Goal: Entertainment & Leisure: Consume media (video, audio)

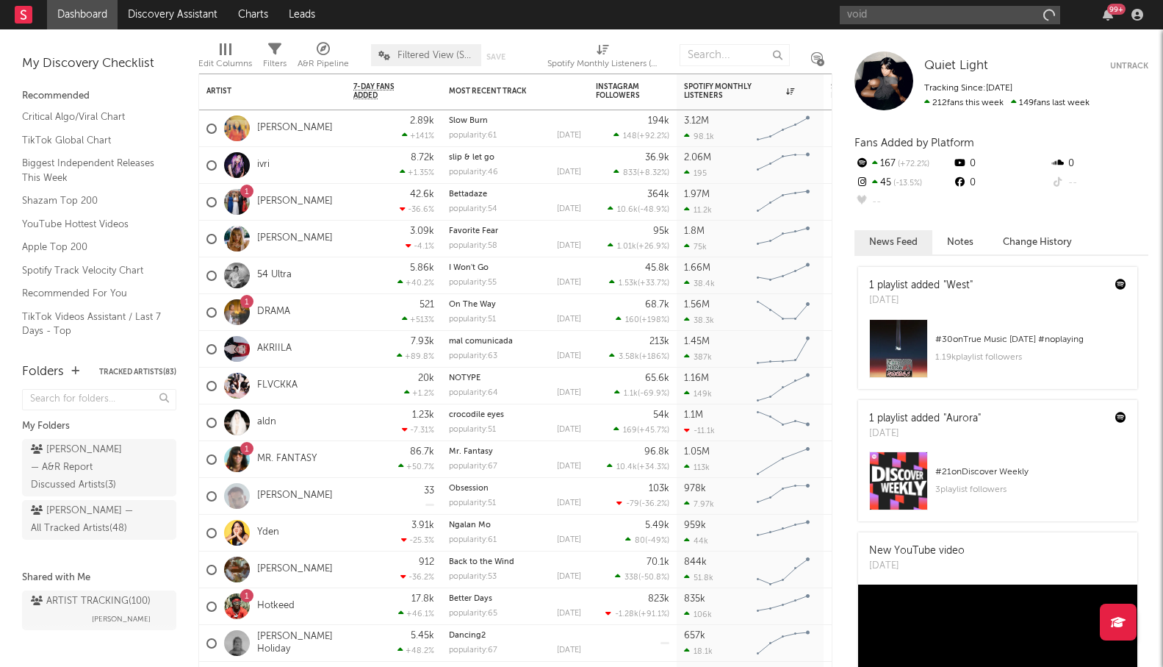
type input "void"
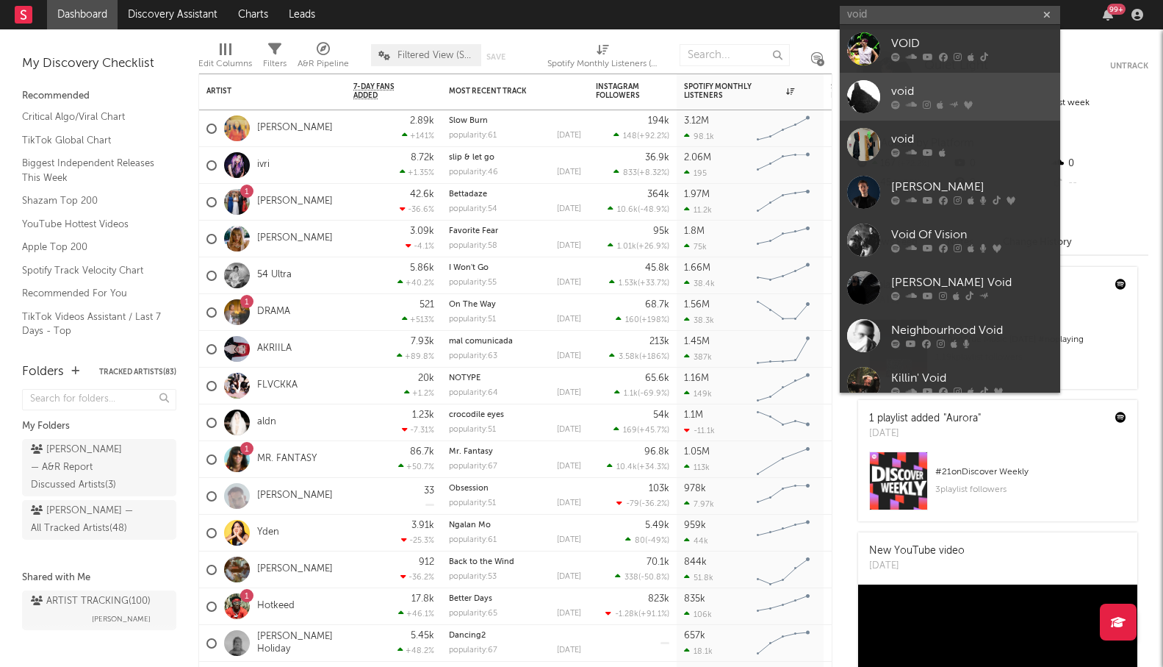
click at [875, 80] on div at bounding box center [863, 96] width 33 height 33
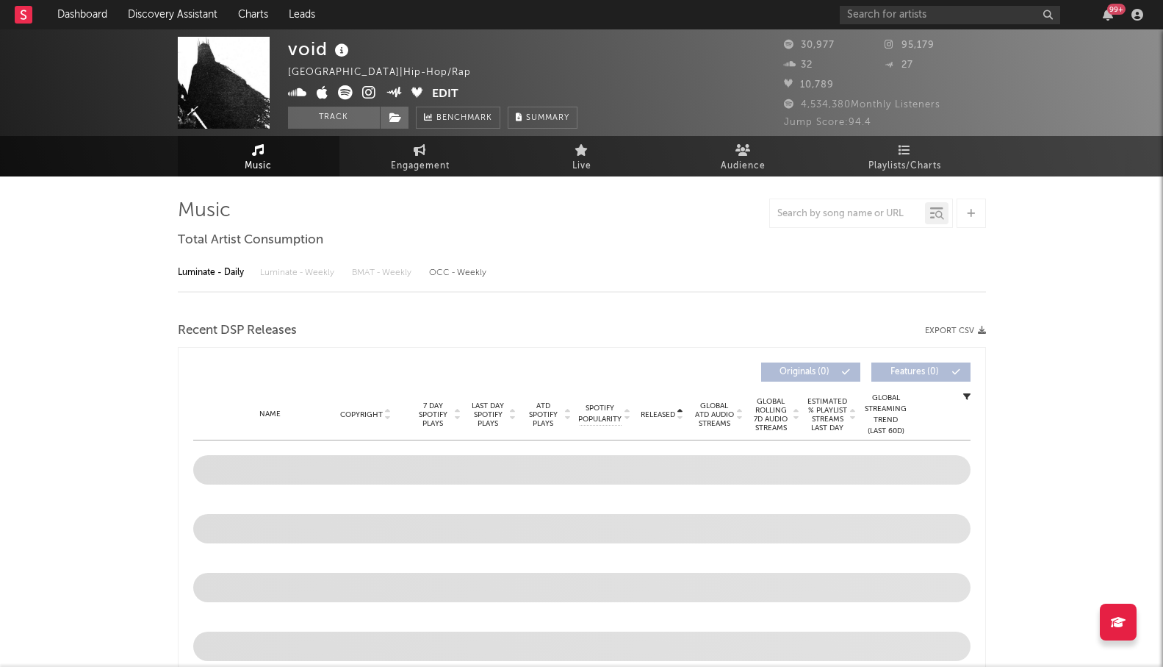
select select "6m"
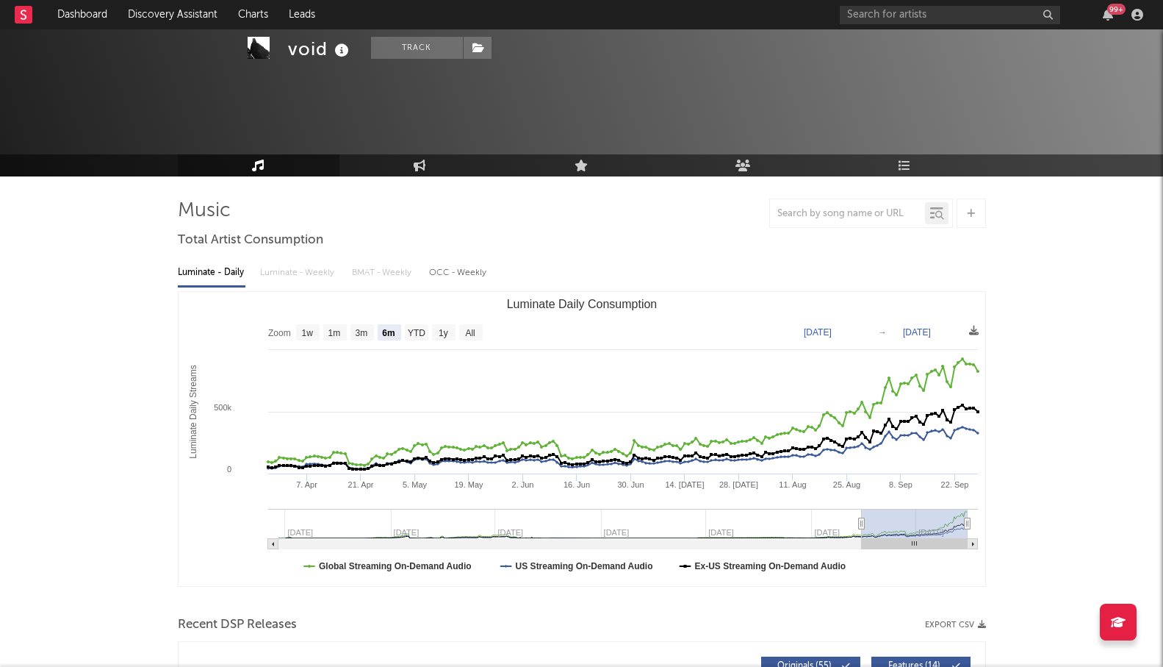
scroll to position [203, 0]
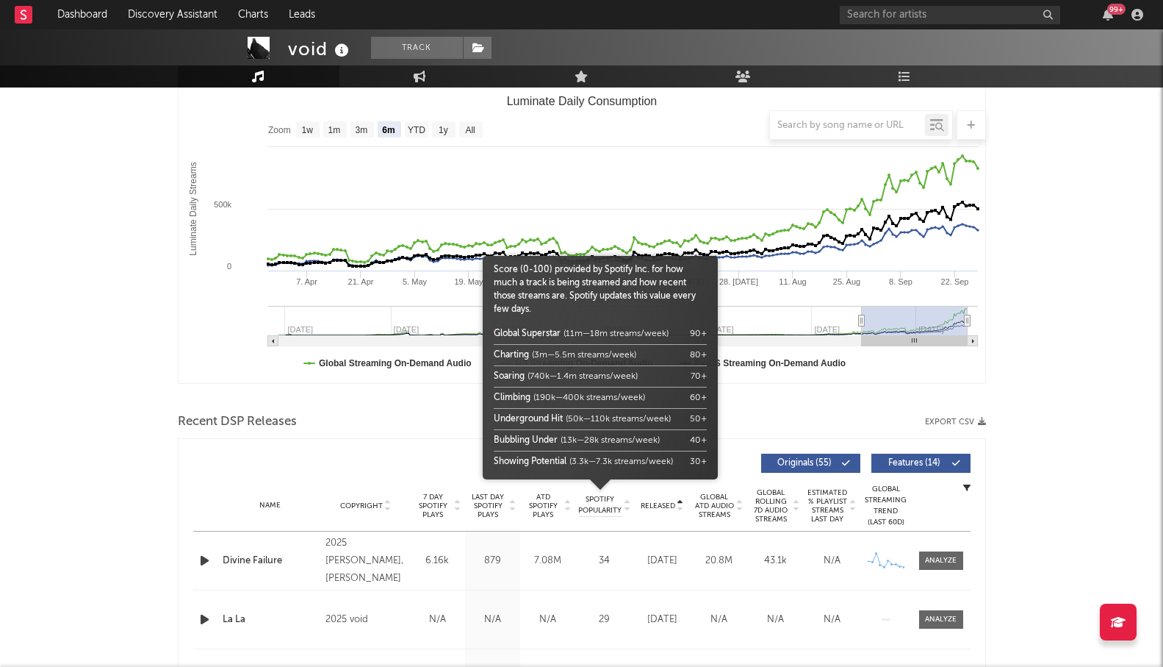
click at [647, 503] on div at bounding box center [600, 497] width 235 height 37
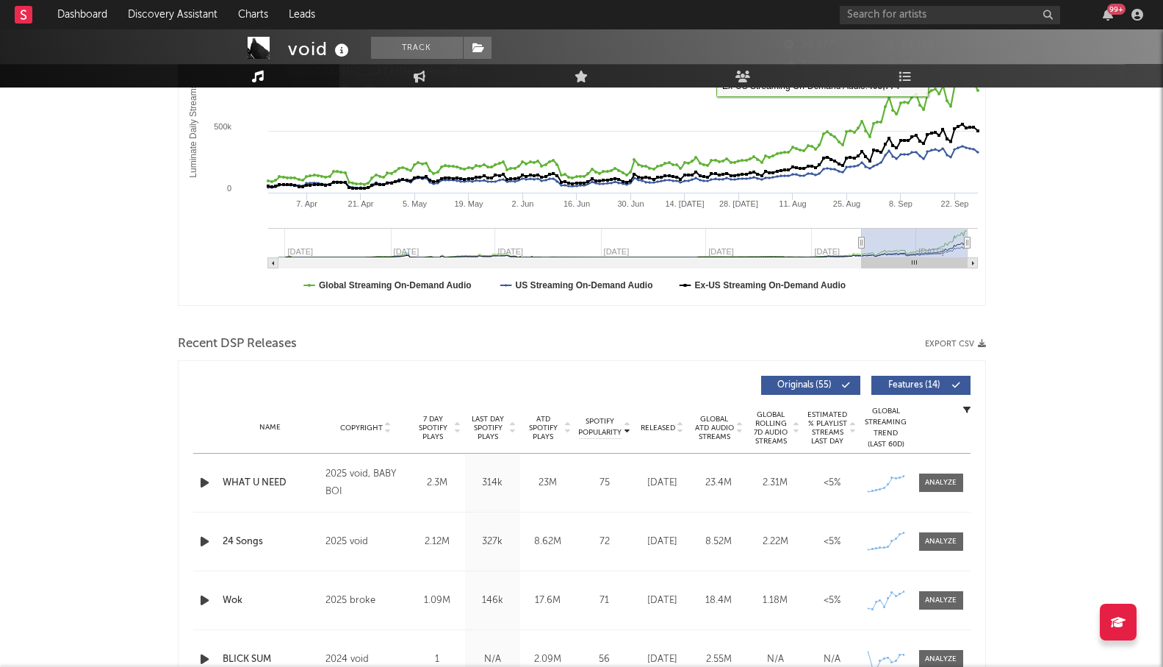
scroll to position [41, 0]
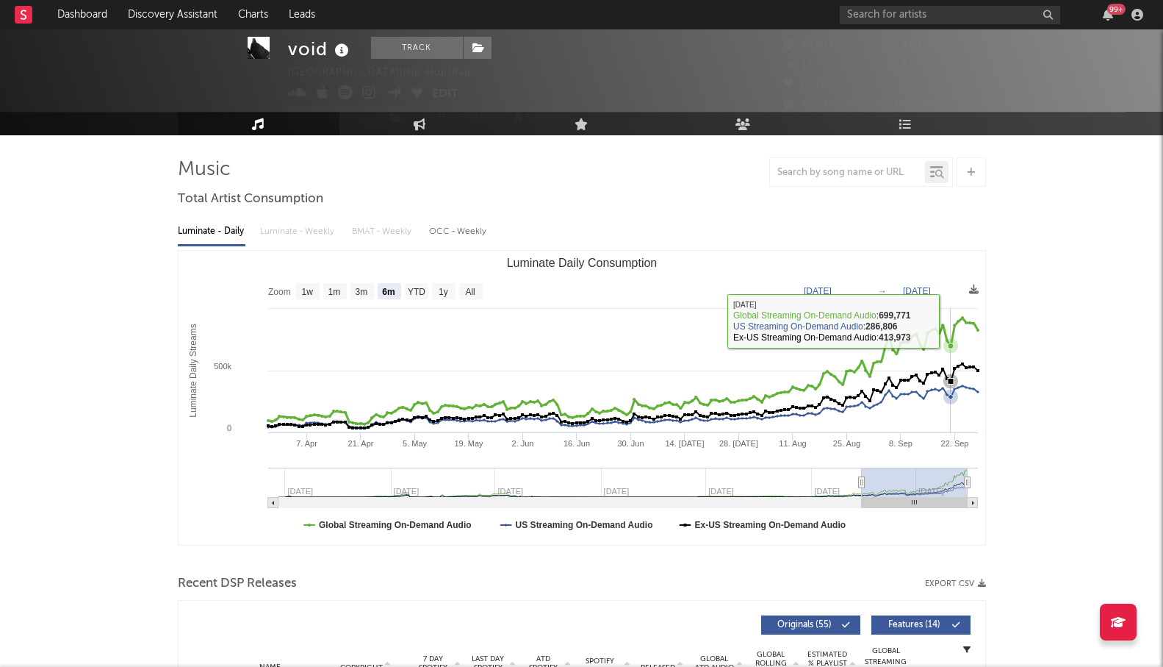
click at [951, 323] on icon "Luminate Daily Consumption" at bounding box center [621, 370] width 714 height 106
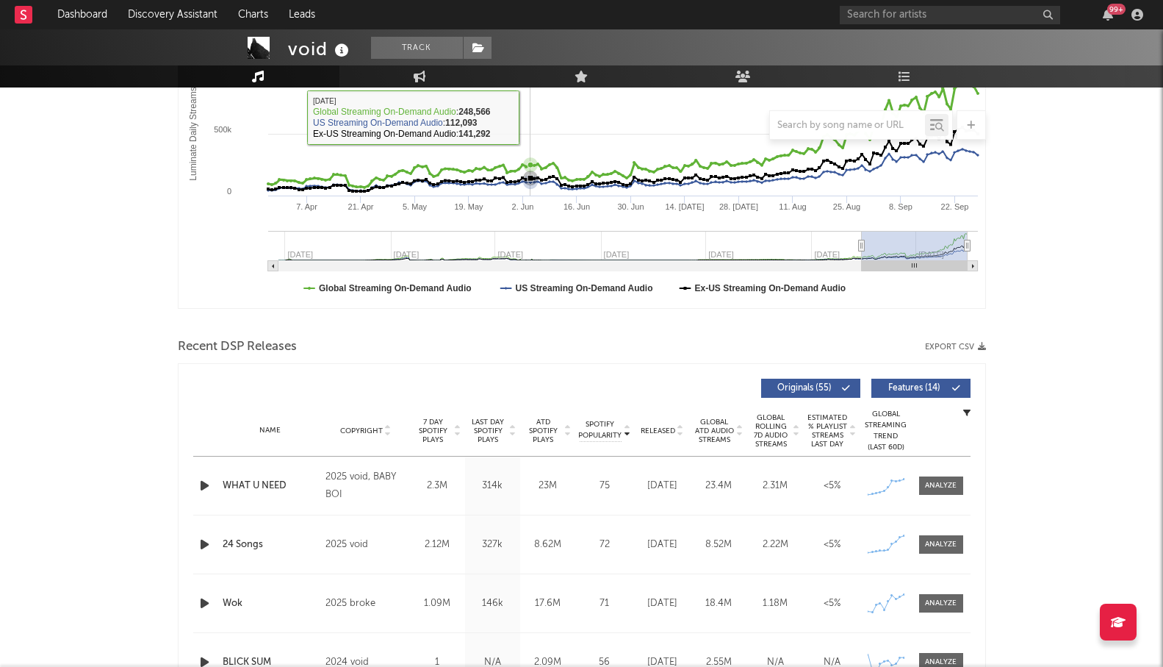
scroll to position [329, 0]
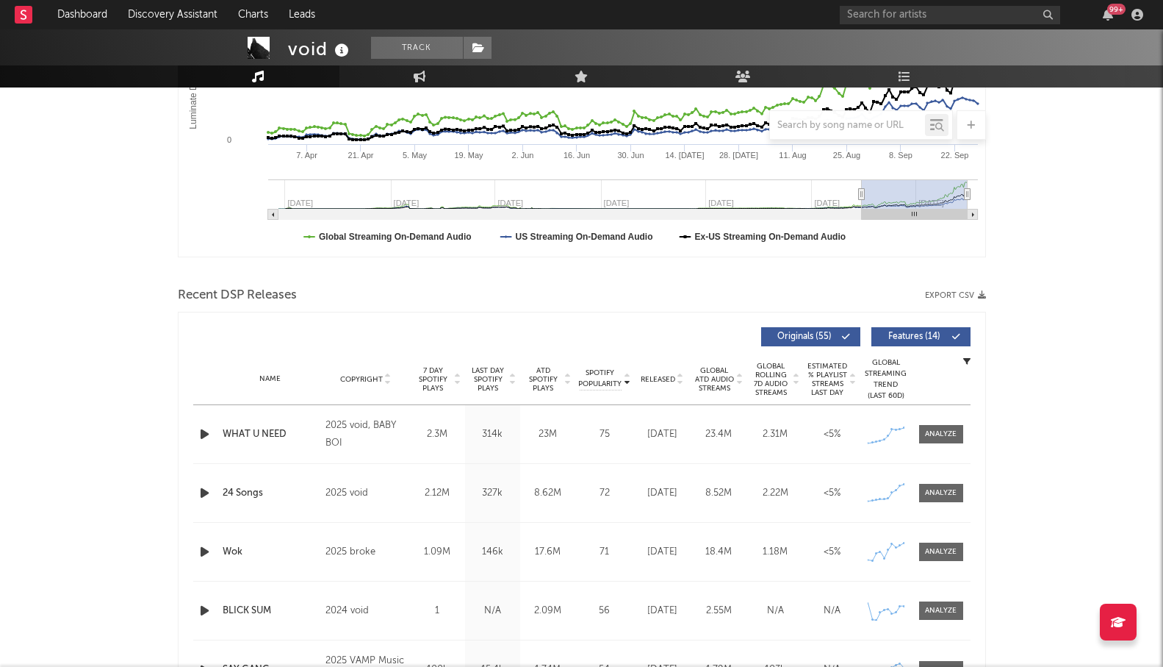
click at [209, 438] on icon "button" at bounding box center [204, 434] width 15 height 18
click at [208, 495] on icon "button" at bounding box center [204, 493] width 15 height 18
click at [207, 497] on icon "button" at bounding box center [204, 493] width 14 height 18
click at [207, 497] on icon "button" at bounding box center [204, 493] width 15 height 18
